Goal: Information Seeking & Learning: Understand process/instructions

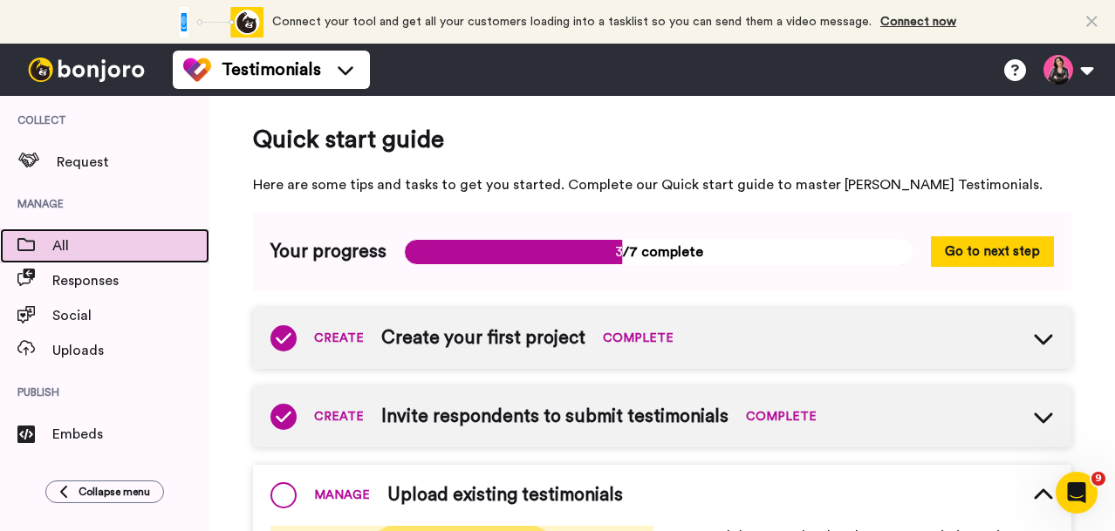
click at [90, 249] on span "All" at bounding box center [130, 246] width 157 height 21
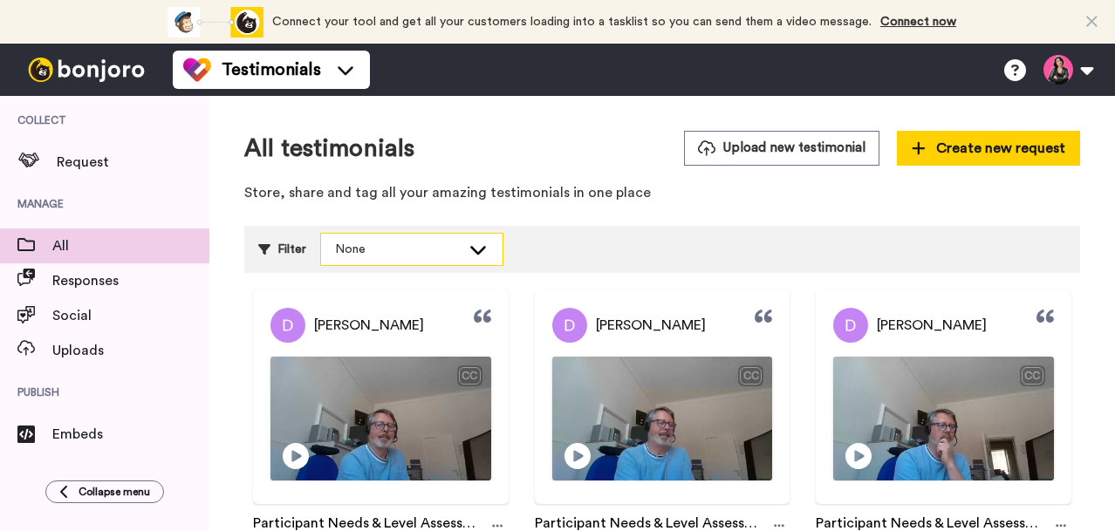
click at [403, 253] on div "None" at bounding box center [398, 249] width 126 height 17
click at [477, 245] on icon at bounding box center [478, 248] width 16 height 9
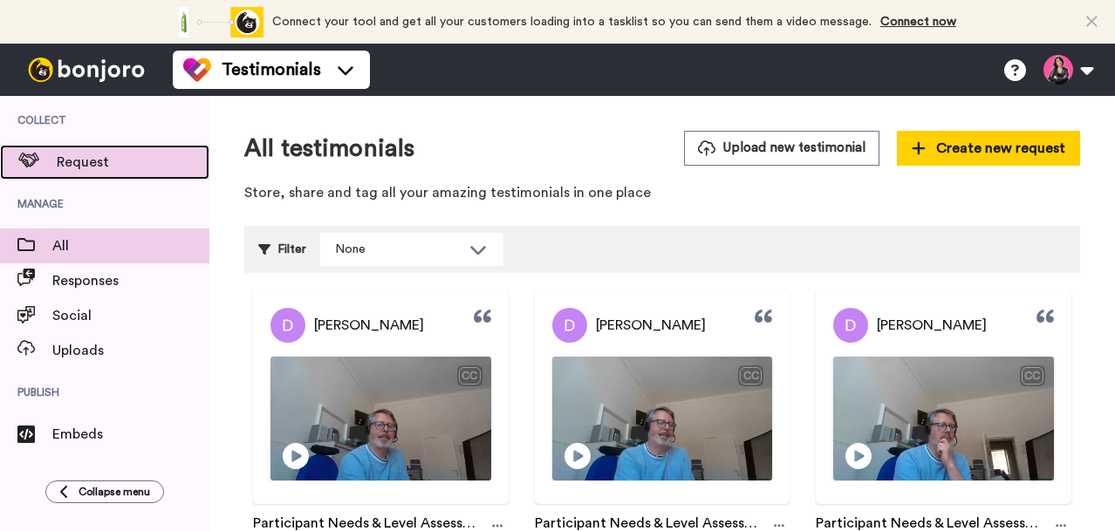
click at [99, 175] on div "Request" at bounding box center [104, 162] width 209 height 35
